Goal: Find specific page/section: Find specific page/section

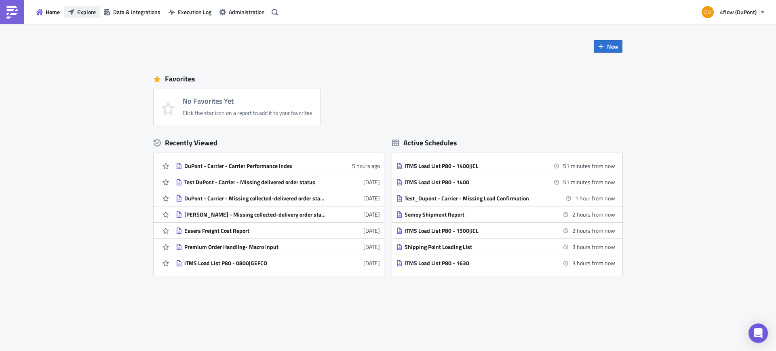
click at [77, 14] on button "Explore" at bounding box center [82, 12] width 36 height 13
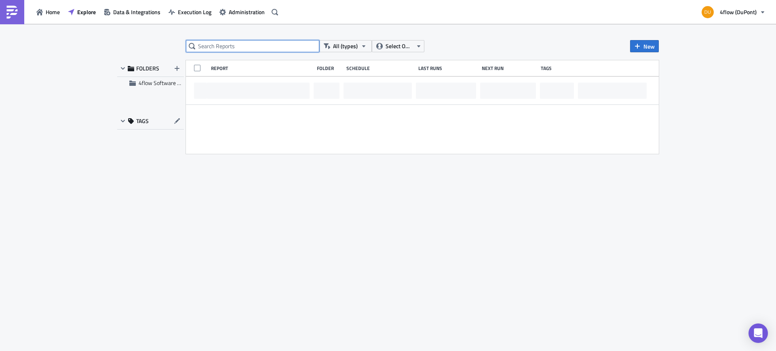
click at [273, 42] on input "text" at bounding box center [252, 46] width 133 height 12
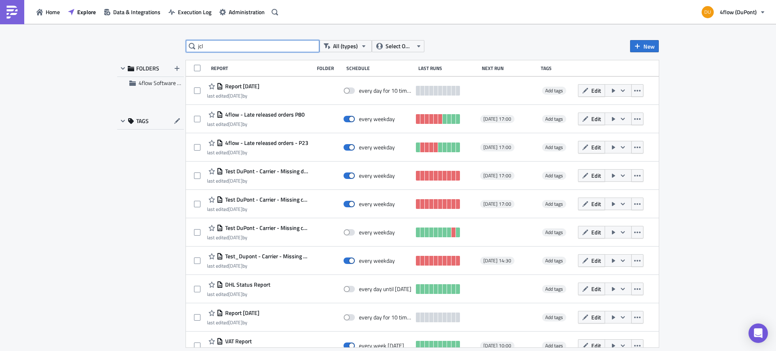
type input "jcl"
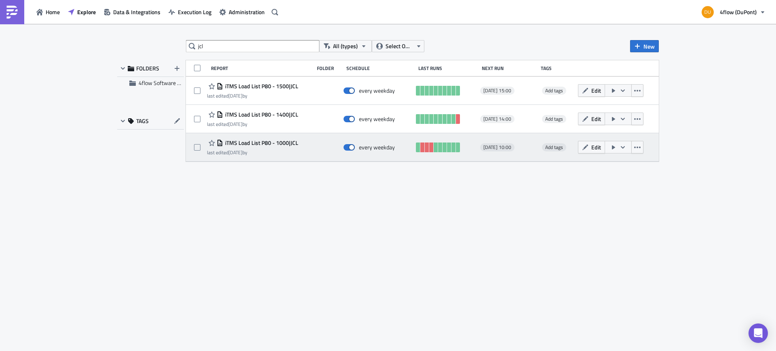
click at [273, 144] on span "iTMS Load List P80 - 1000|JCL" at bounding box center [260, 142] width 75 height 7
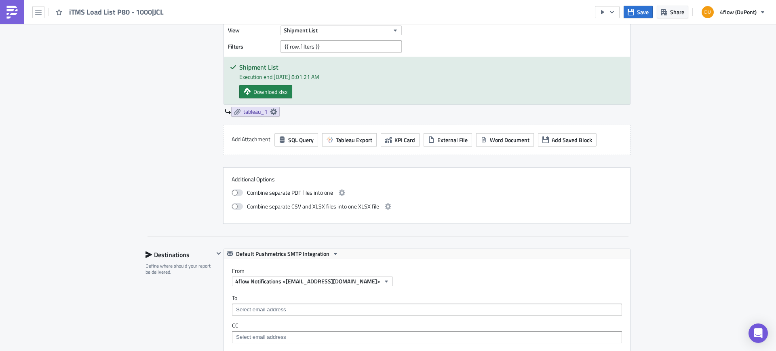
scroll to position [364, 0]
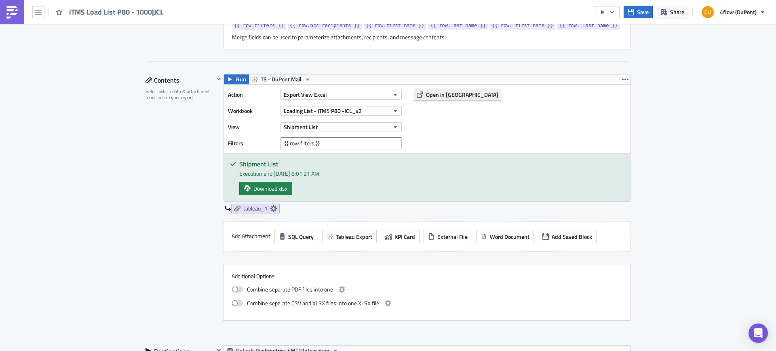
click at [443, 95] on span "Open in [GEOGRAPHIC_DATA]" at bounding box center [462, 94] width 72 height 8
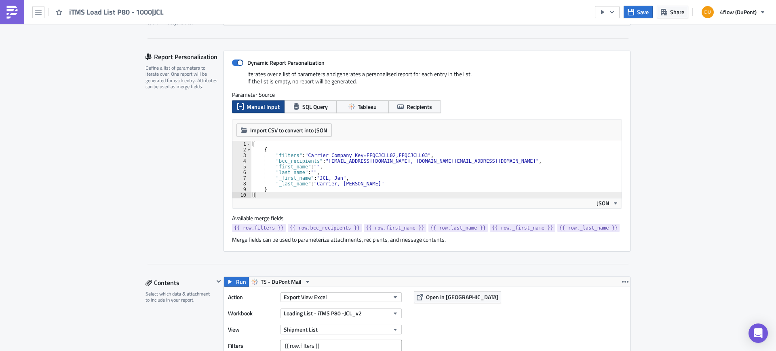
scroll to position [0, 0]
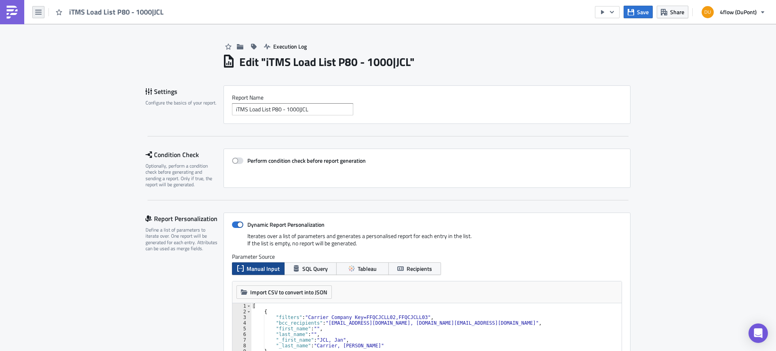
click at [42, 15] on button "button" at bounding box center [38, 12] width 12 height 12
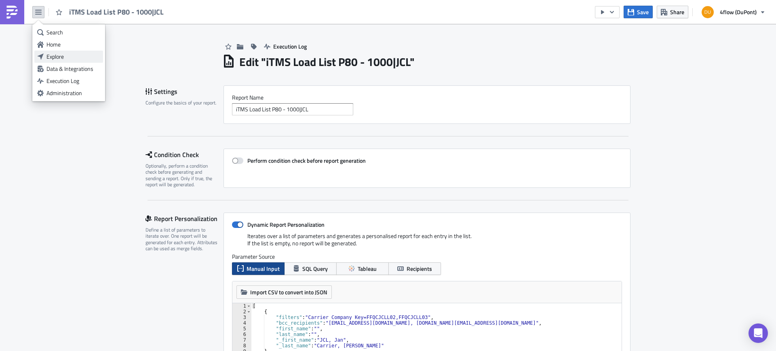
click at [67, 55] on div "Explore" at bounding box center [74, 57] width 54 height 8
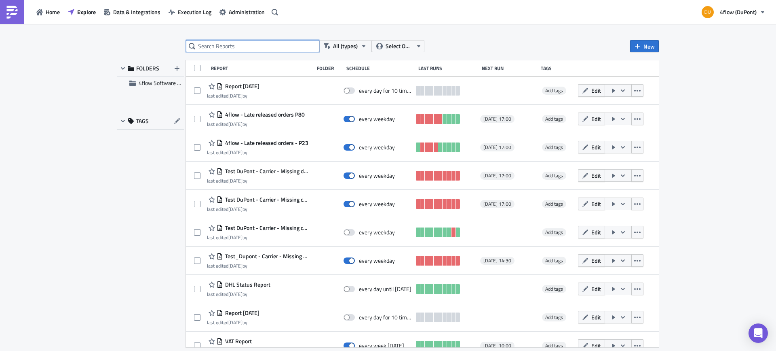
click at [289, 44] on input "text" at bounding box center [252, 46] width 133 height 12
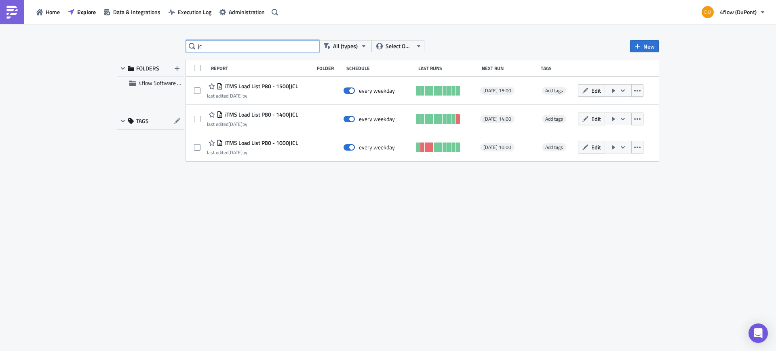
type input "j"
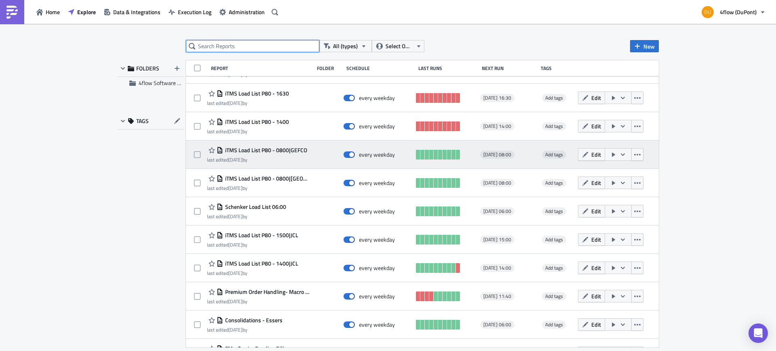
scroll to position [292, 0]
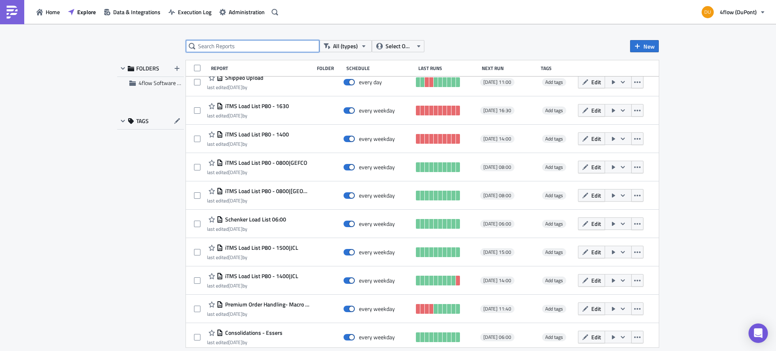
click at [230, 46] on input "text" at bounding box center [252, 46] width 133 height 12
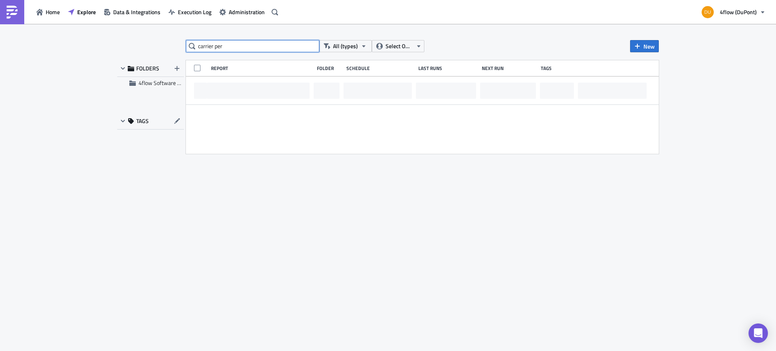
scroll to position [0, 0]
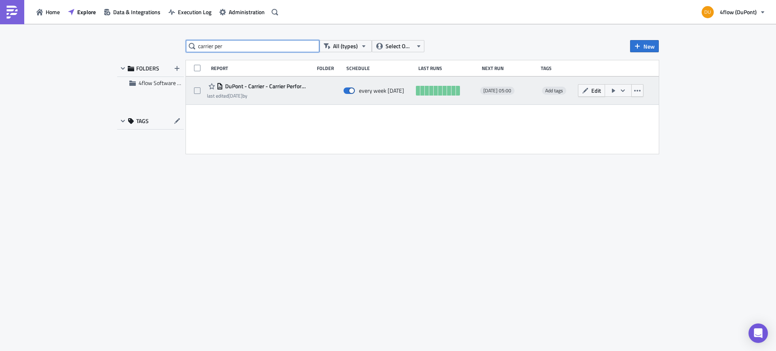
type input "carrier per"
click at [290, 86] on span "DuPont - Carrier - Carrier Performance Index" at bounding box center [266, 85] width 87 height 7
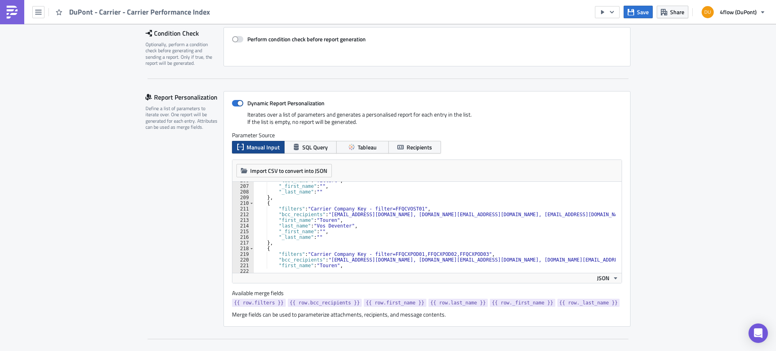
scroll to position [1189, 0]
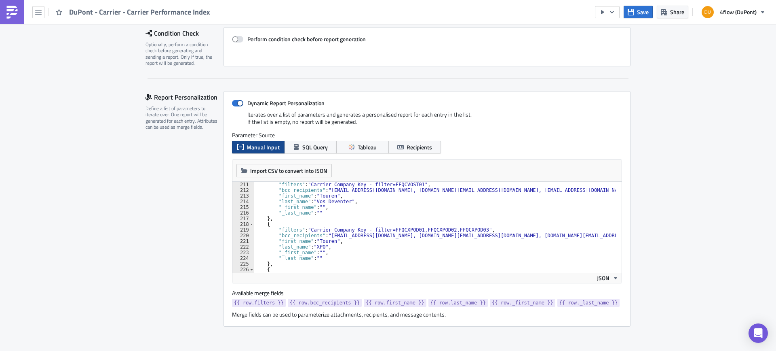
type textarea ""bcc_recipients": "lsp-performance_dupont@4flow.com, e.almaguer@4flow.com, isab…"
click at [513, 235] on div ""filters" : "Carrier Company Key - filter=FFQCVOST01" , "bcc_recipients" : "lsp…" at bounding box center [693, 230] width 878 height 96
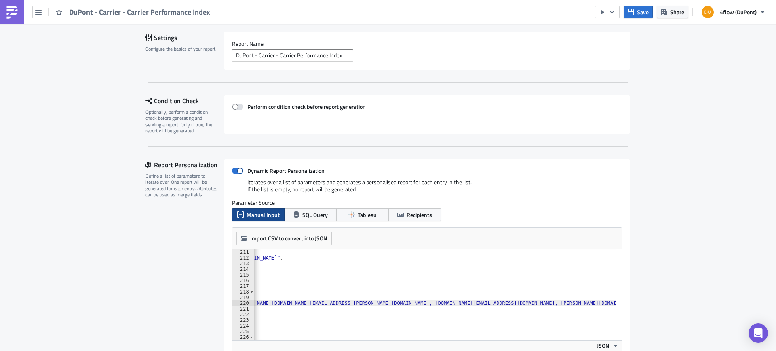
scroll to position [0, 0]
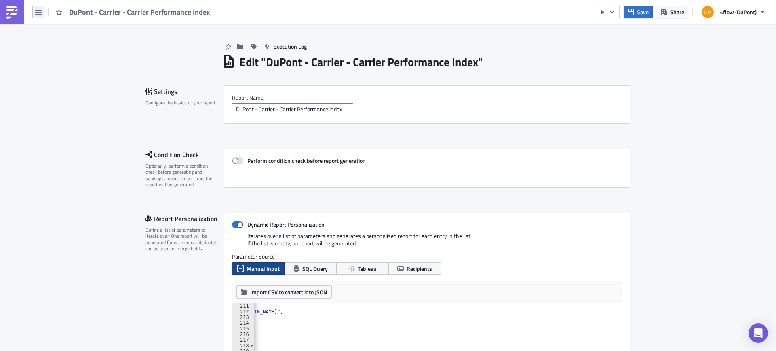
click at [34, 13] on button "button" at bounding box center [38, 12] width 12 height 12
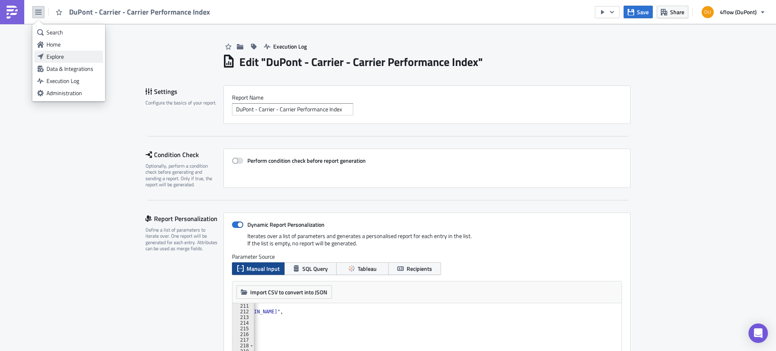
click at [77, 59] on div "Explore" at bounding box center [74, 57] width 54 height 8
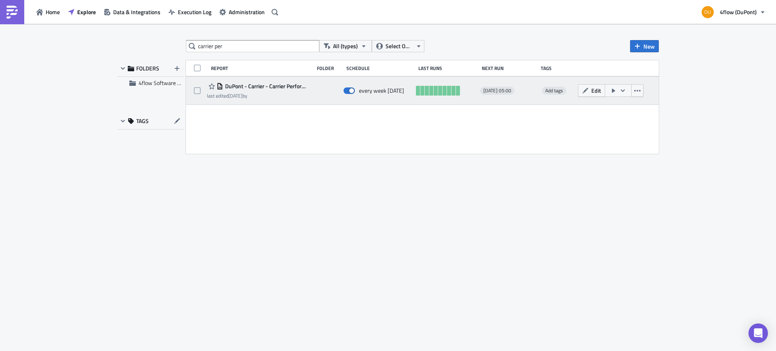
type input "carrier per"
click at [277, 82] on span "DuPont - Carrier - Carrier Performance Index" at bounding box center [266, 85] width 87 height 7
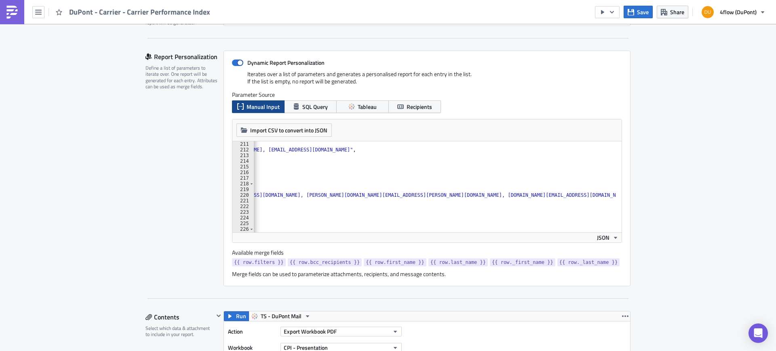
scroll to position [0, 437]
